Goal: Check status: Check status

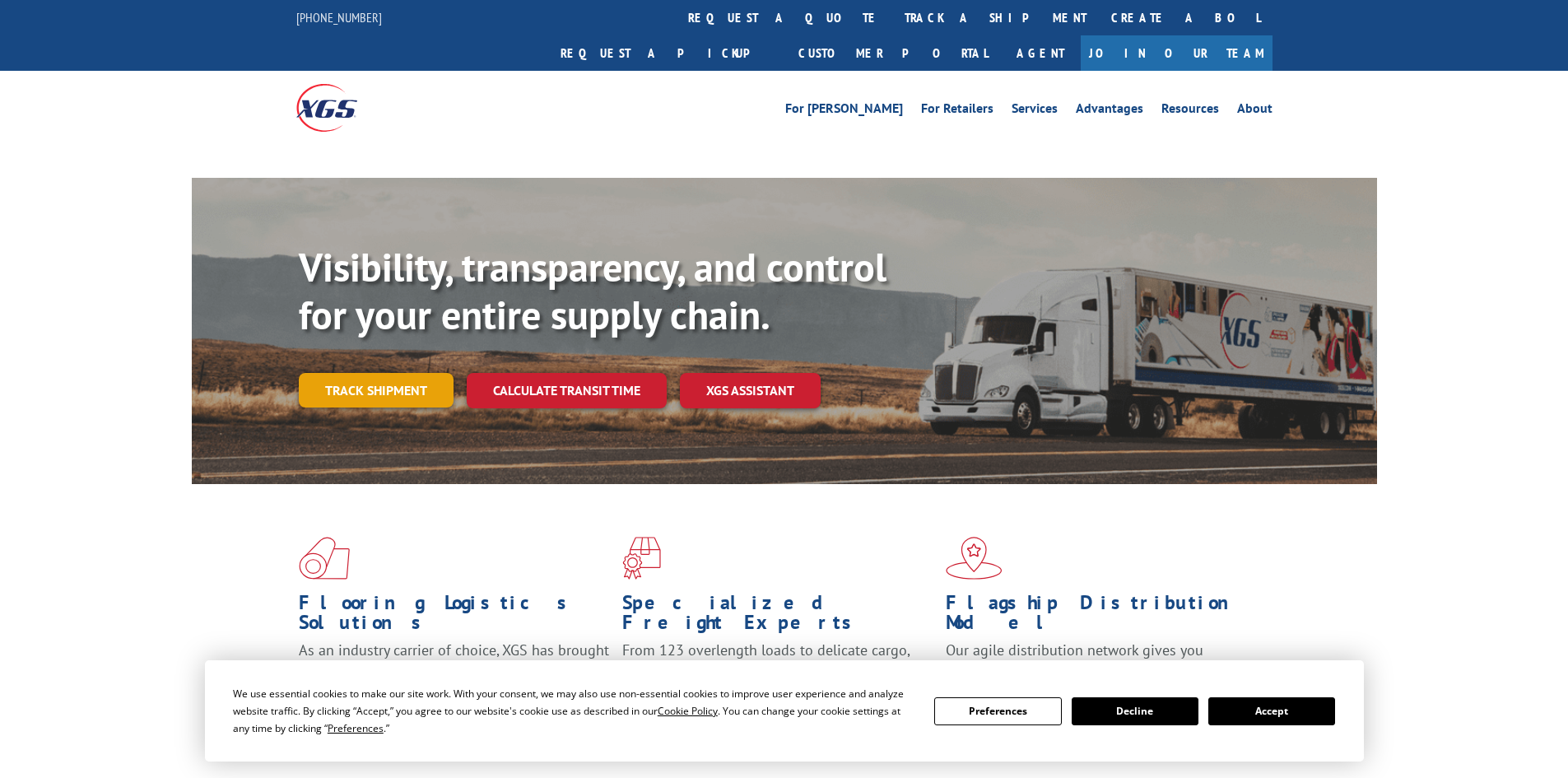
click at [426, 354] on div "Visibility, transparency, and control for your entire supply chain. Track shipm…" at bounding box center [838, 359] width 1079 height 230
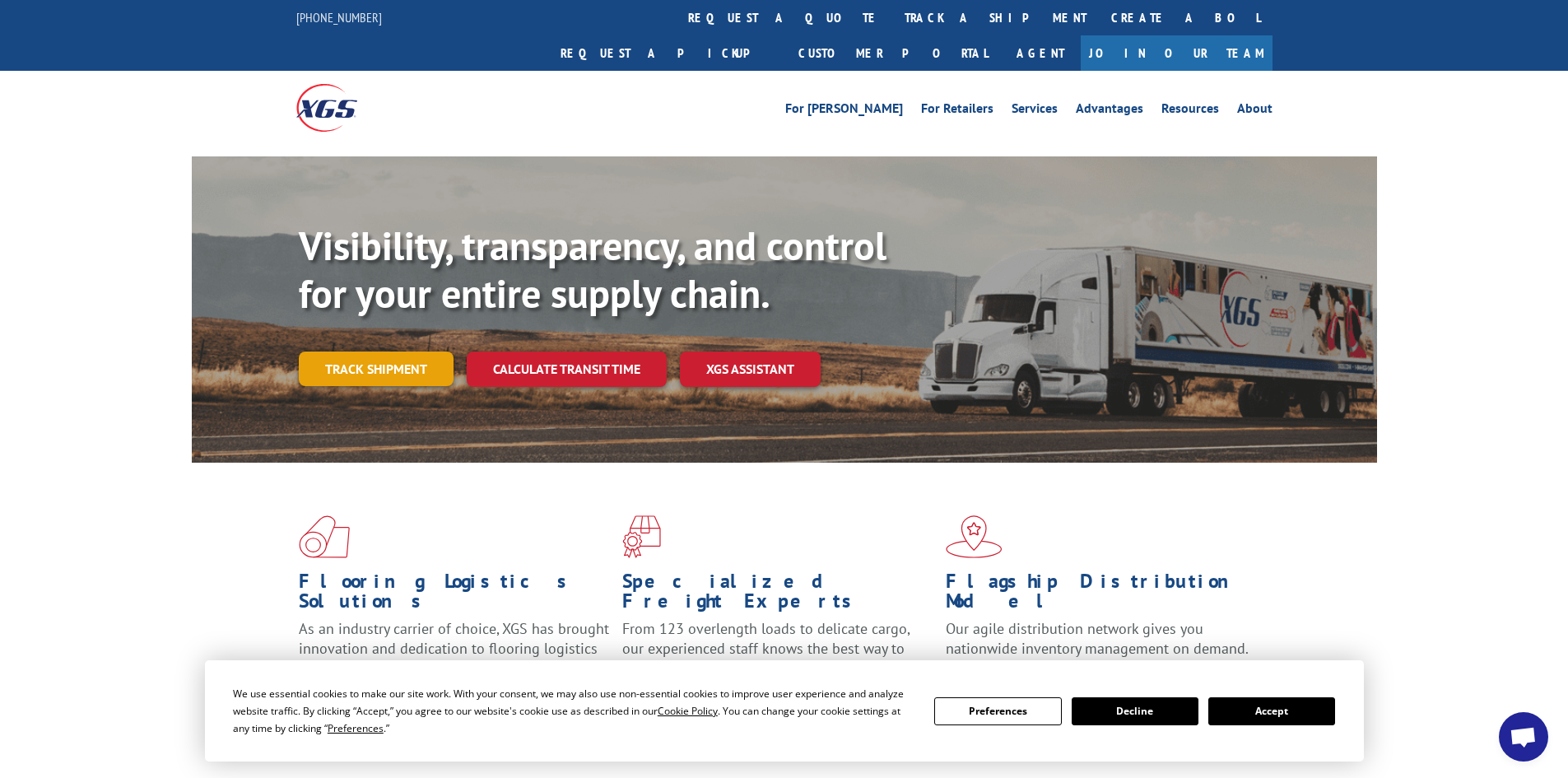
click at [362, 352] on link "Track shipment" at bounding box center [376, 369] width 155 height 35
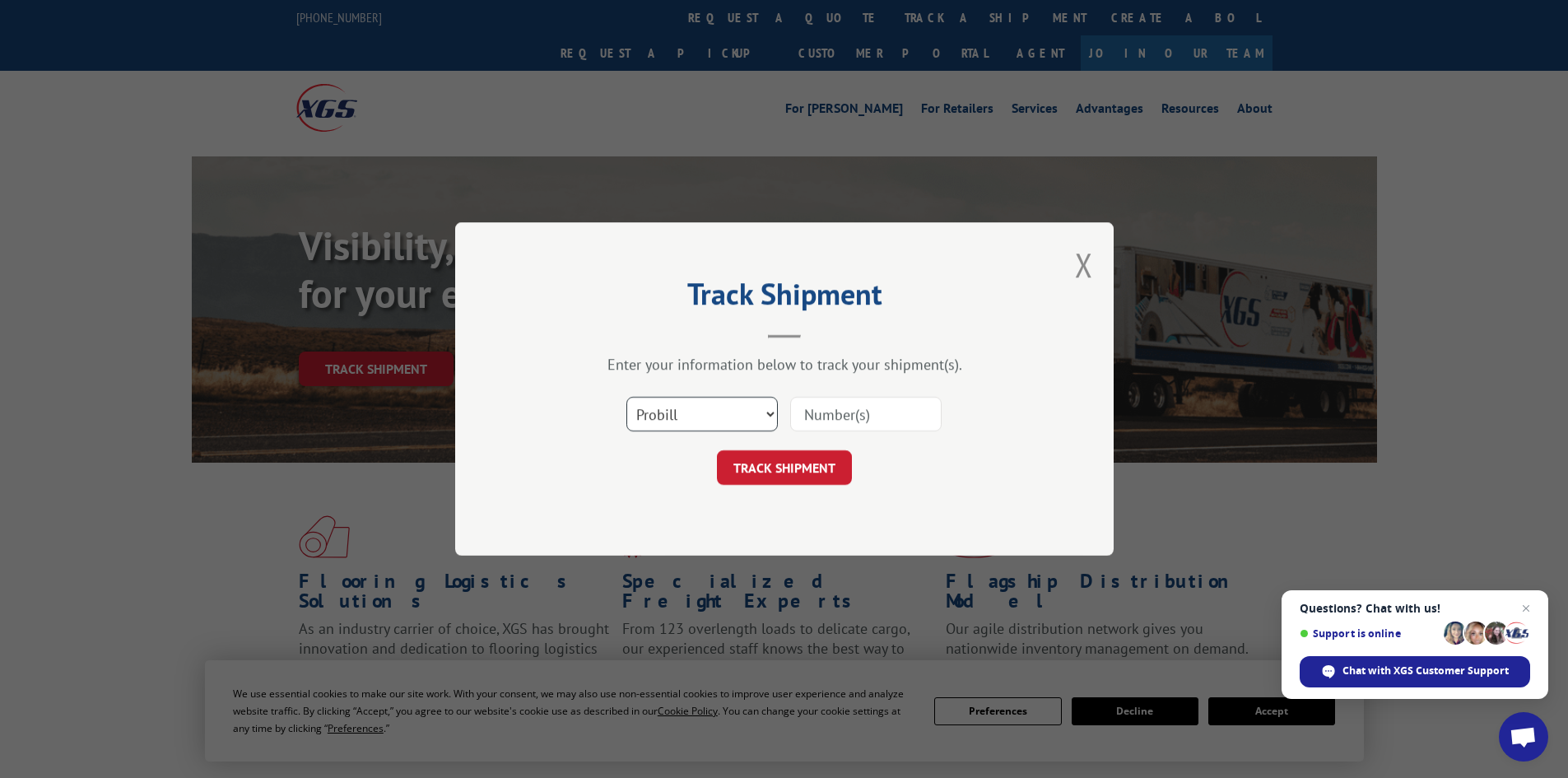
click at [705, 402] on select "Select category... Probill BOL PO" at bounding box center [701, 414] width 152 height 35
select select "bol"
click at [626, 397] on select "Select category... Probill BOL PO" at bounding box center [701, 414] width 152 height 35
paste input "7039061"
type input "7039061"
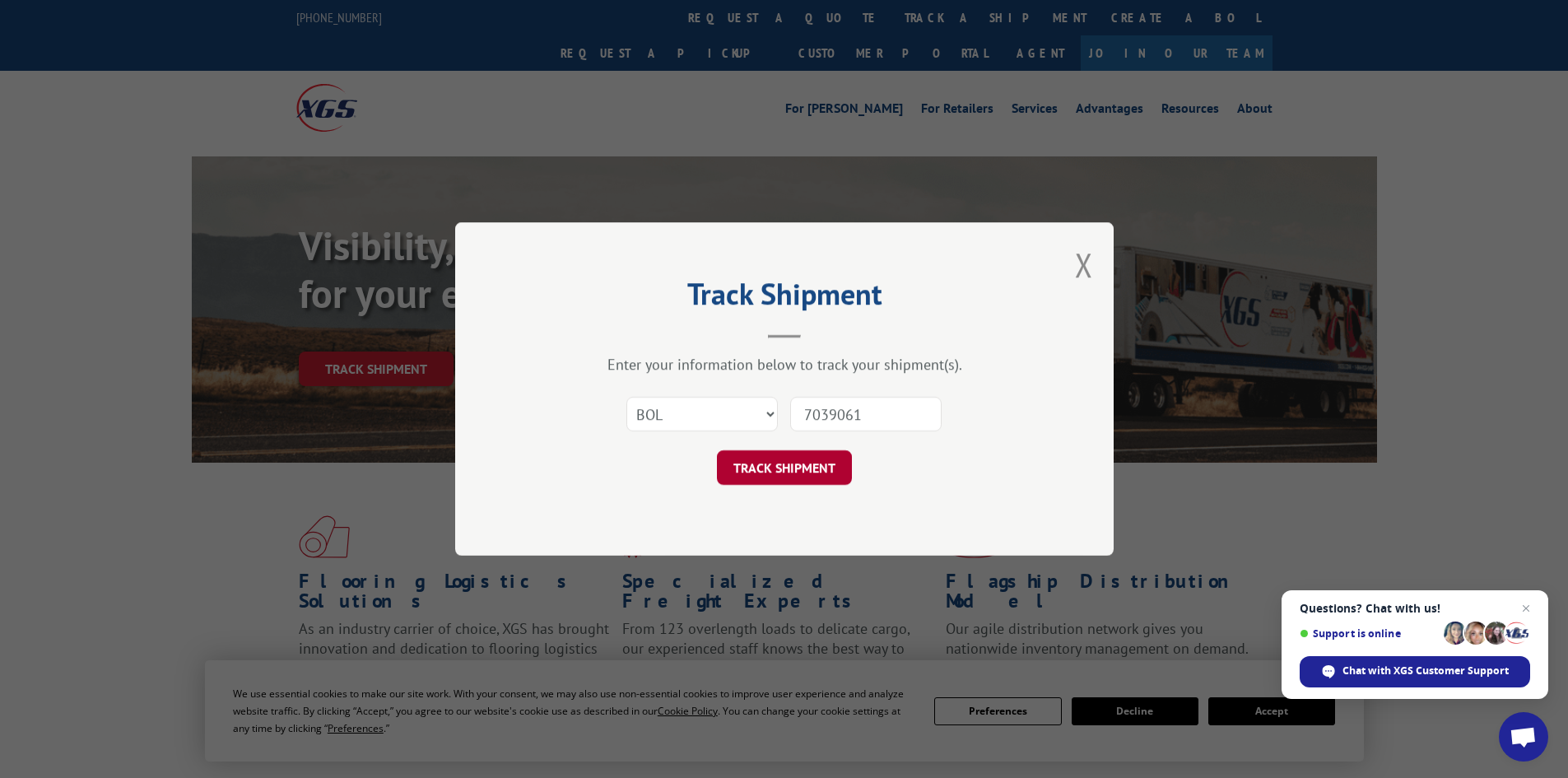
click at [776, 469] on button "TRACK SHIPMENT" at bounding box center [784, 468] width 135 height 35
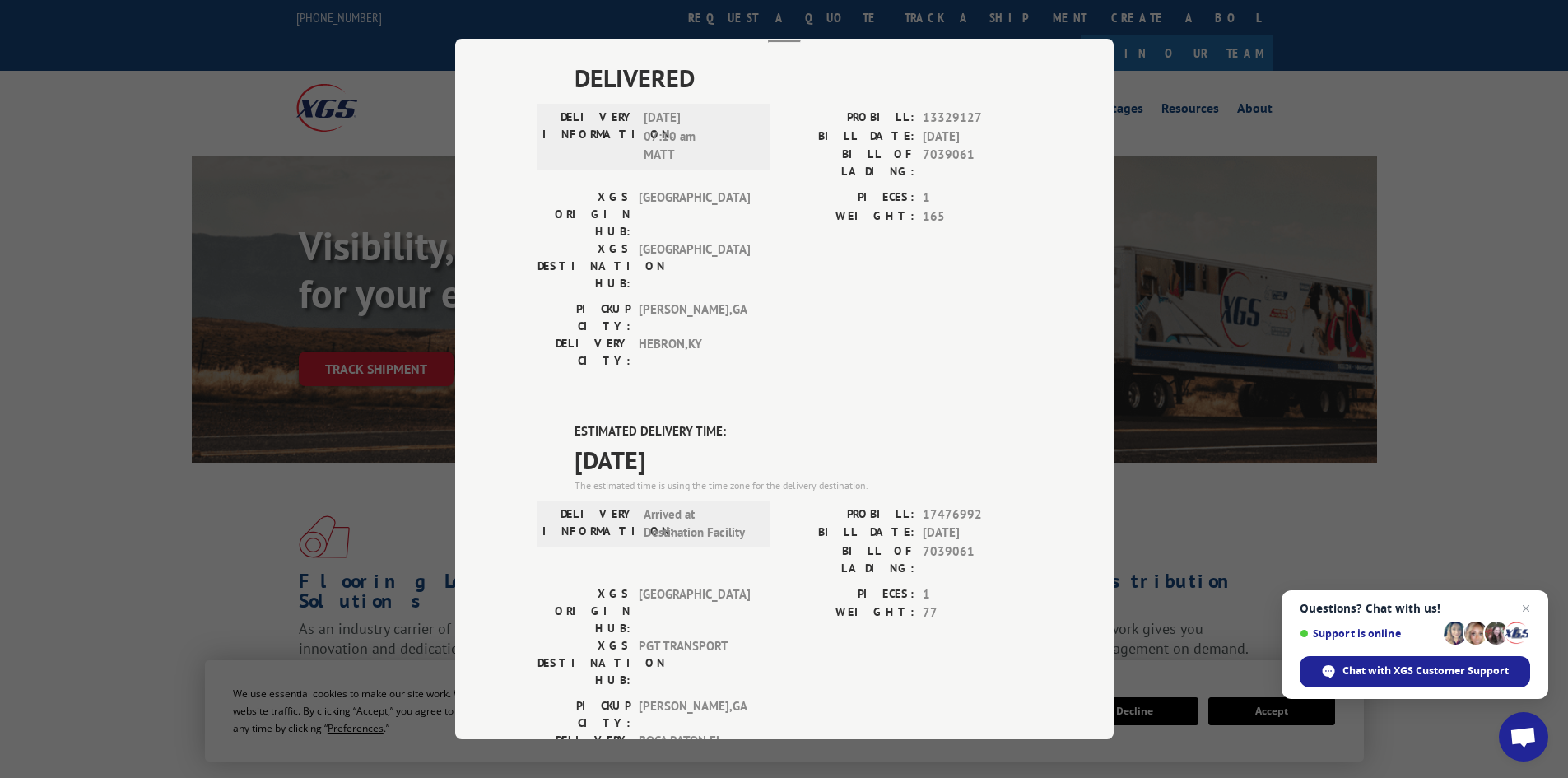
scroll to position [82, 0]
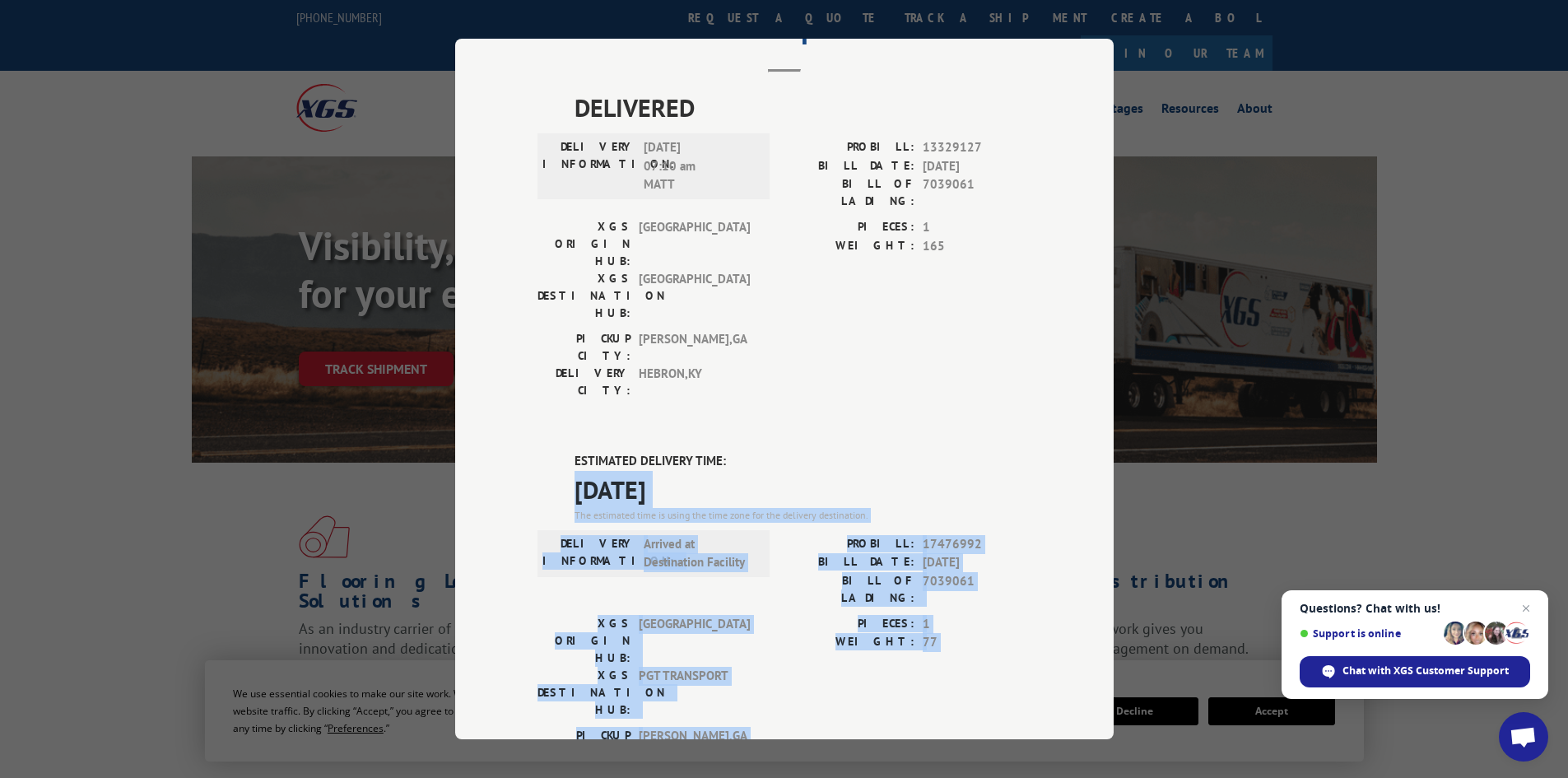
drag, startPoint x: 732, startPoint y: 361, endPoint x: 547, endPoint y: 620, distance: 318.3
click at [547, 620] on div "ESTIMATED DELIVERY TIME: 10/01/2025 The estimated time is using the time zone f…" at bounding box center [784, 747] width 494 height 592
copy div "10/01/2025 The estimated time is using the time zone for the delivery destinati…"
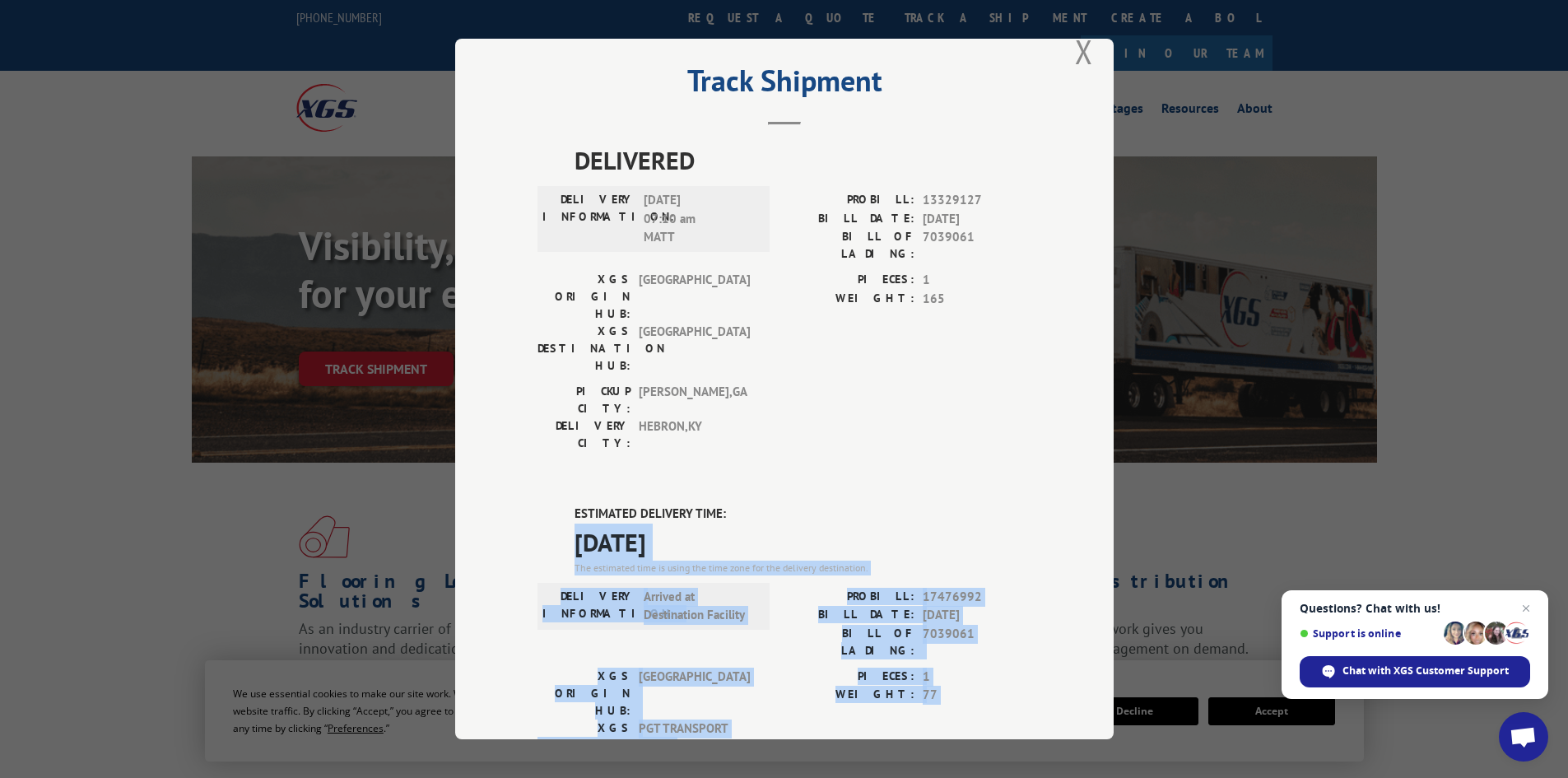
scroll to position [0, 0]
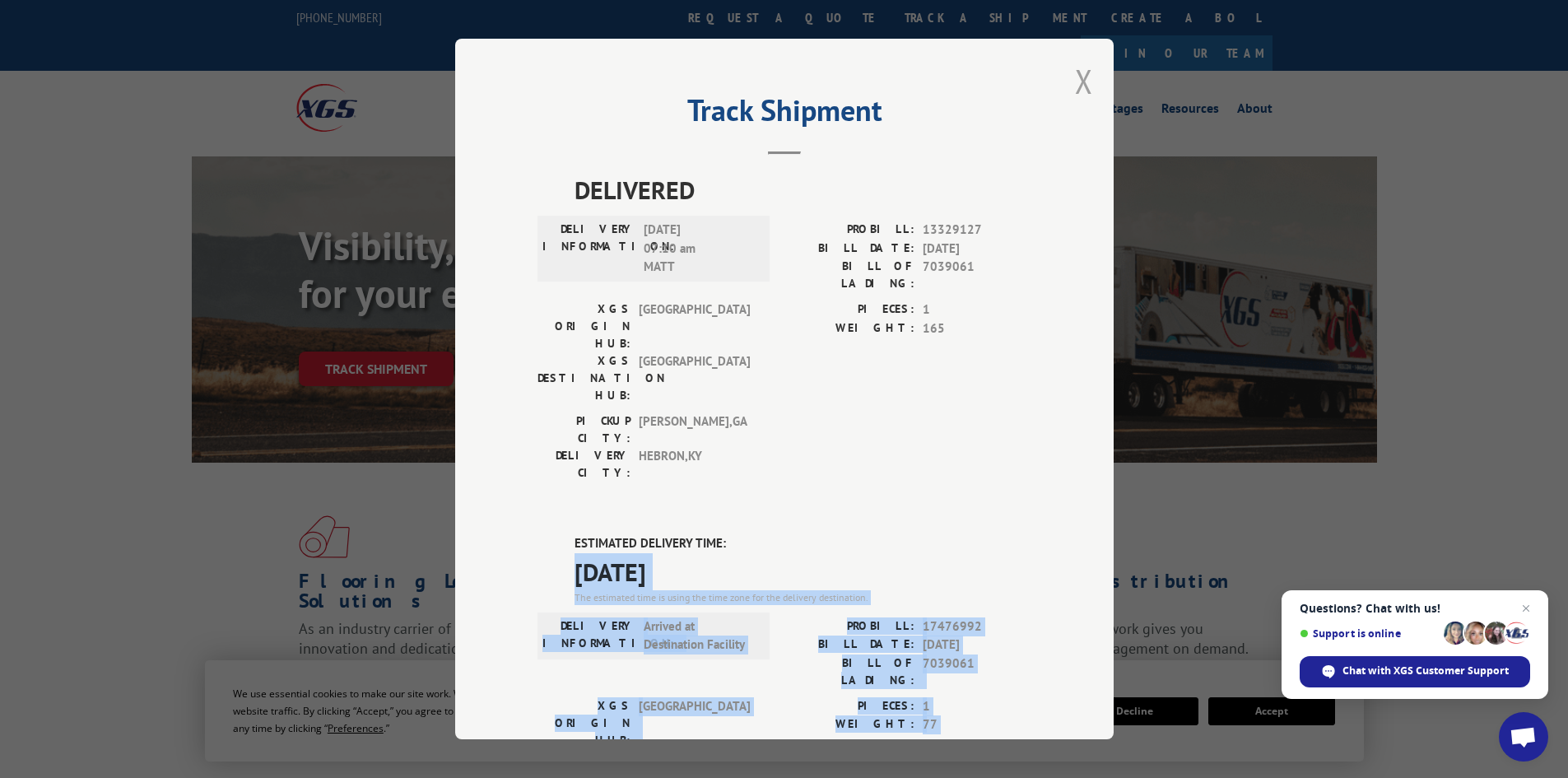
click at [1075, 81] on button "Close modal" at bounding box center [1084, 81] width 18 height 44
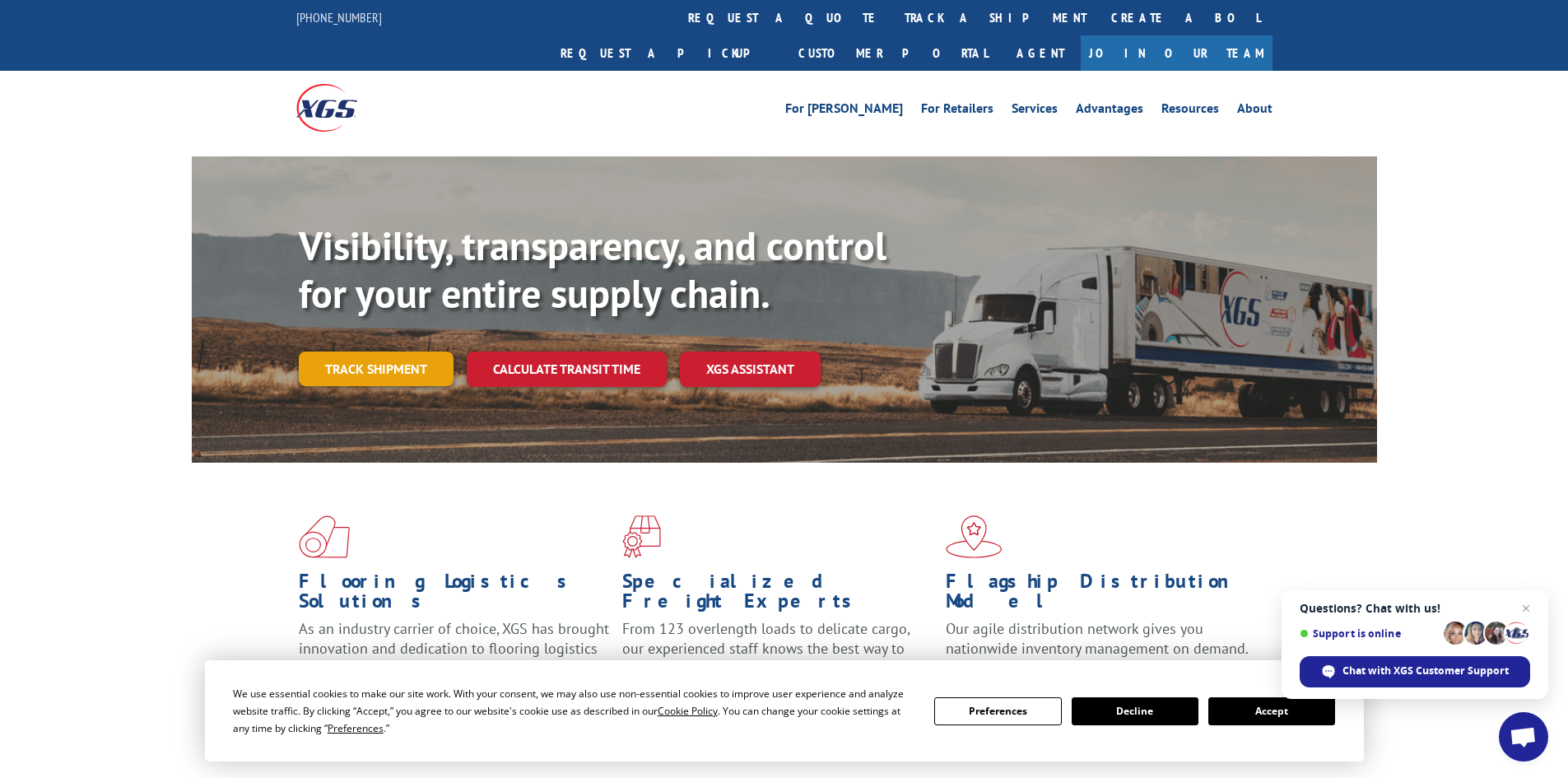
click at [326, 352] on link "Track shipment" at bounding box center [376, 369] width 155 height 35
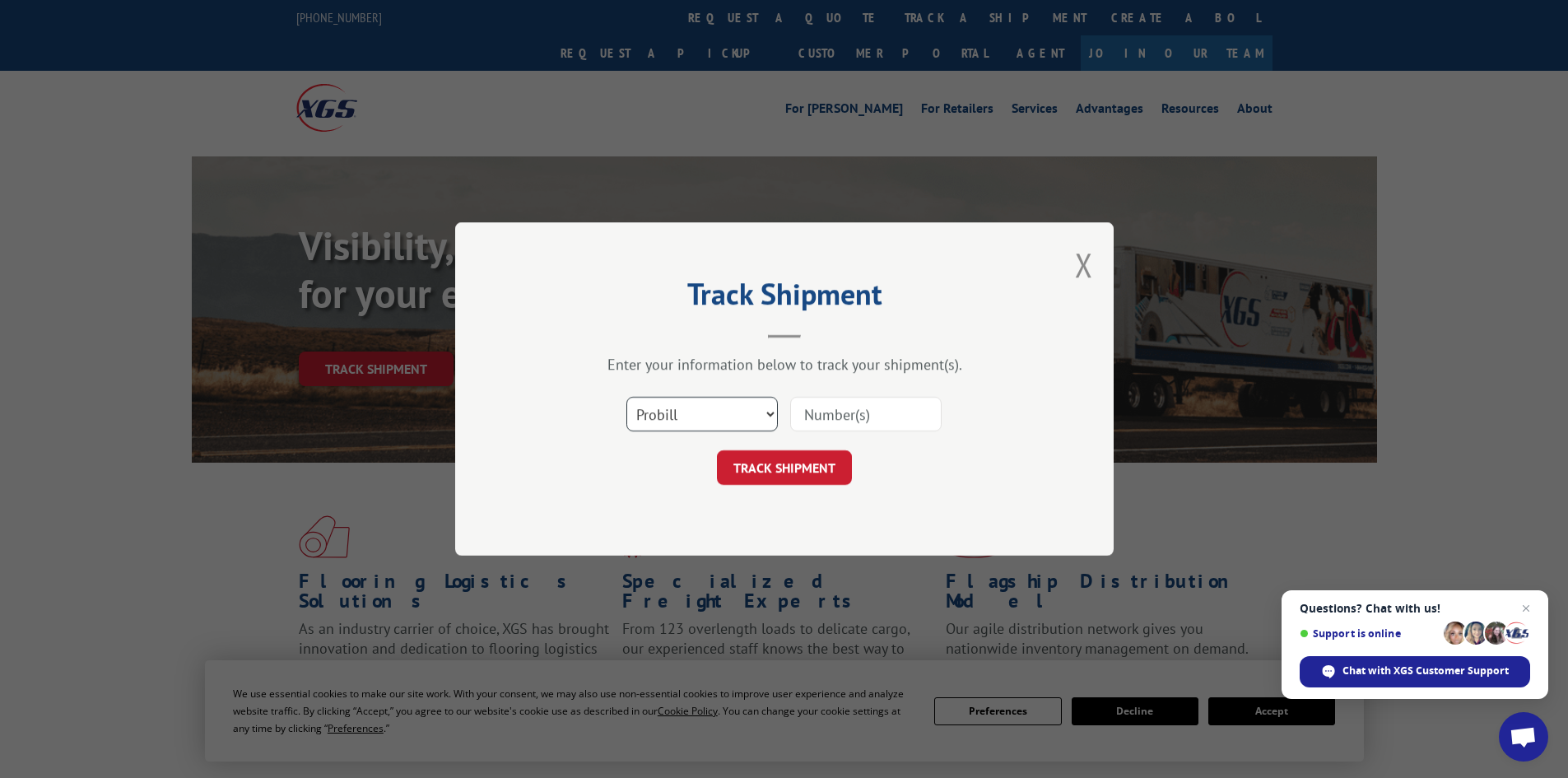
click at [738, 419] on select "Select category... Probill BOL PO" at bounding box center [701, 414] width 152 height 35
select select "bol"
click at [626, 397] on select "Select category... Probill BOL PO" at bounding box center [701, 414] width 152 height 35
click at [868, 422] on input at bounding box center [866, 414] width 152 height 35
paste input "5474719"
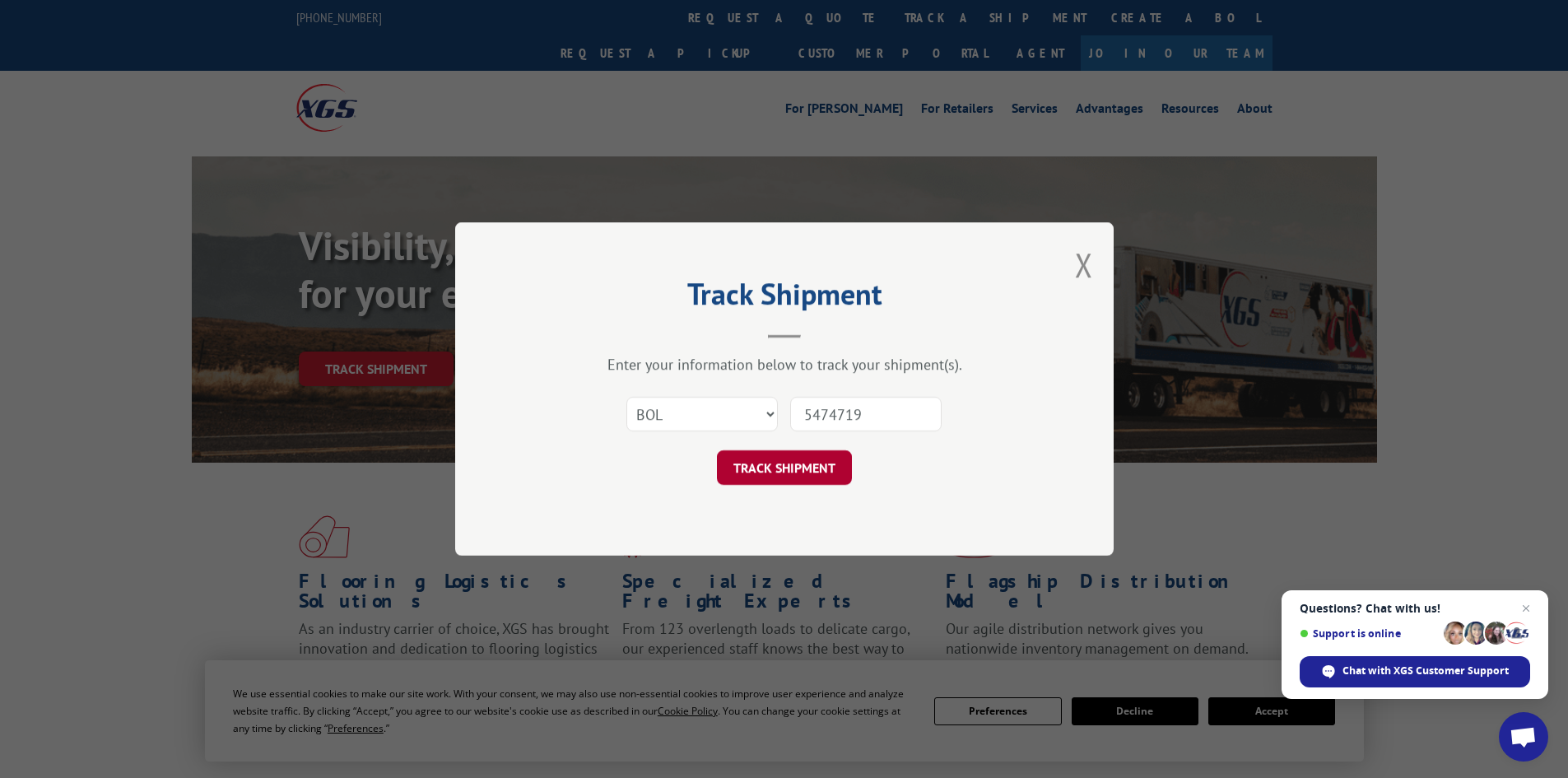
type input "5474719"
click at [801, 461] on button "TRACK SHIPMENT" at bounding box center [784, 468] width 135 height 35
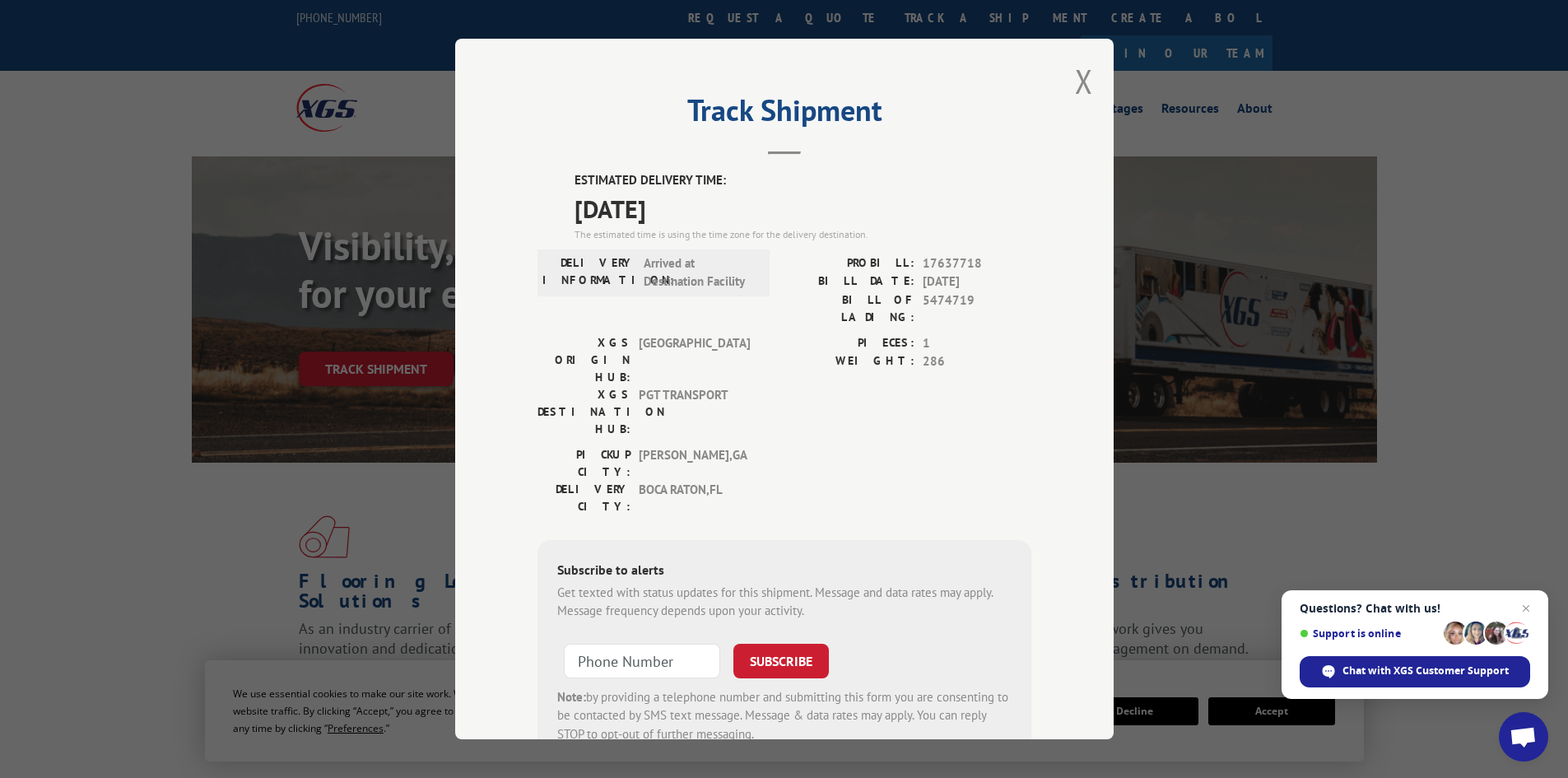
drag, startPoint x: 542, startPoint y: 181, endPoint x: 735, endPoint y: 199, distance: 193.8
click at [735, 199] on div "ESTIMATED DELIVERY TIME: [DATE] The estimated time is using the time zone for t…" at bounding box center [784, 467] width 494 height 592
copy div "ESTIMATED DELIVERY TIME: [DATE]"
